Goal: Communication & Community: Answer question/provide support

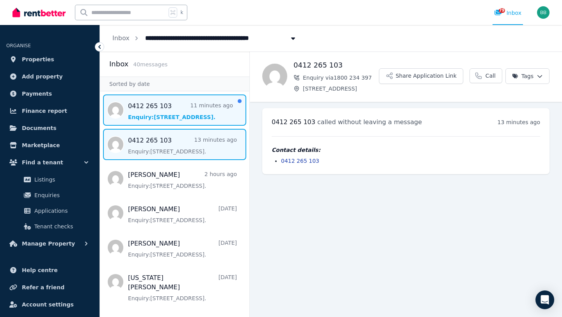
click at [170, 109] on span "Message list" at bounding box center [175, 110] width 150 height 31
